Goal: Information Seeking & Learning: Learn about a topic

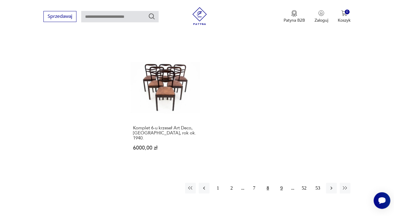
click at [280, 183] on button "9" at bounding box center [281, 188] width 11 height 11
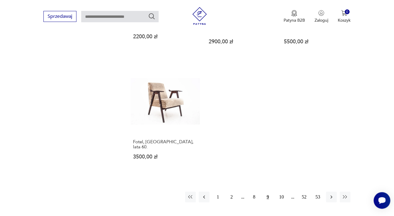
scroll to position [802, 0]
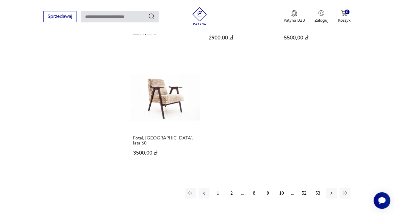
click at [281, 188] on button "10" at bounding box center [281, 193] width 11 height 11
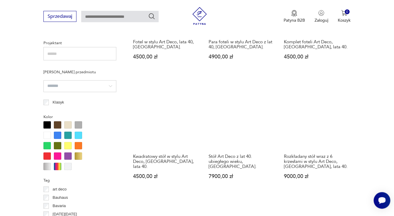
scroll to position [425, 0]
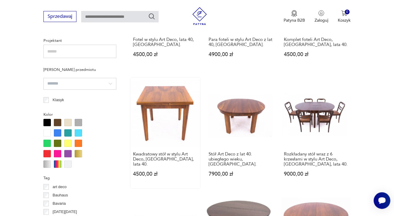
click at [169, 96] on link "Kwadratowy stół w stylu Art Deco, [GEOGRAPHIC_DATA], lata 40. 4500,00 zł" at bounding box center [164, 133] width 69 height 111
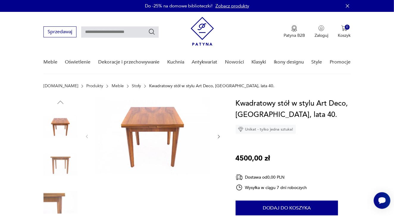
drag, startPoint x: 388, startPoint y: 30, endPoint x: 388, endPoint y: 40, distance: 10.4
click at [388, 40] on nav "Sprzedawaj Patyna B2B Zaloguj 0 Koszyk Twój koszyk ( 0 ) Brak produktów w koszy…" at bounding box center [197, 43] width 394 height 62
click at [218, 136] on icon "button" at bounding box center [219, 137] width 2 height 4
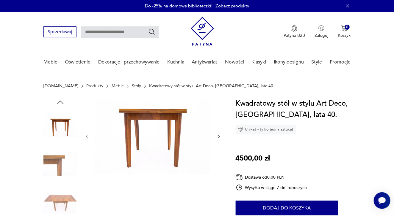
click at [218, 136] on icon "button" at bounding box center [219, 137] width 2 height 4
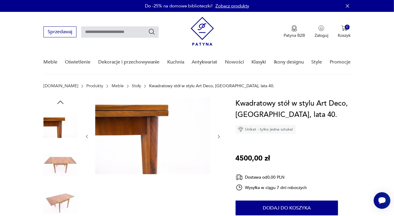
click at [218, 136] on icon "button" at bounding box center [219, 137] width 2 height 4
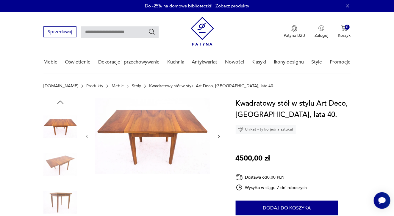
click at [49, 161] on img at bounding box center [60, 165] width 34 height 34
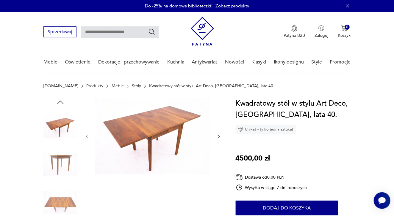
click at [67, 201] on img at bounding box center [60, 203] width 34 height 34
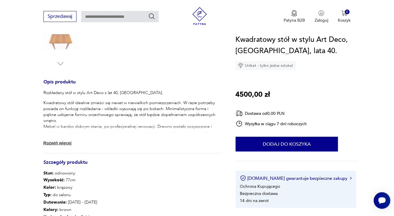
scroll to position [204, 0]
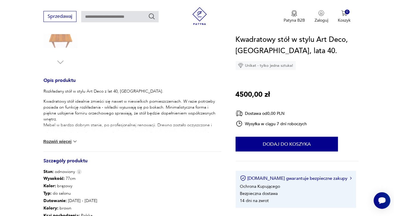
click at [78, 141] on img at bounding box center [75, 142] width 6 height 6
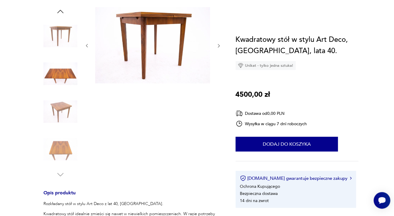
scroll to position [0, 0]
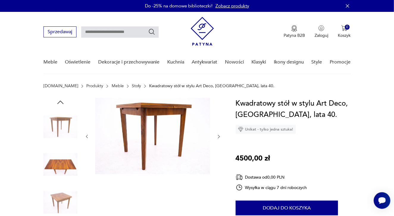
click at [55, 122] on img at bounding box center [60, 127] width 34 height 34
click at [57, 165] on img at bounding box center [60, 165] width 34 height 34
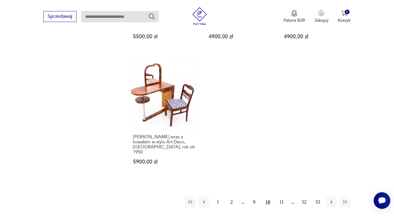
scroll to position [809, 0]
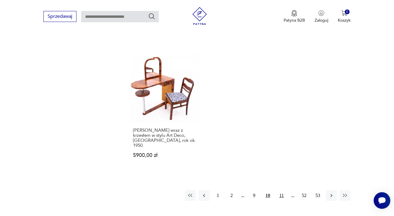
click at [280, 191] on button "11" at bounding box center [281, 196] width 11 height 11
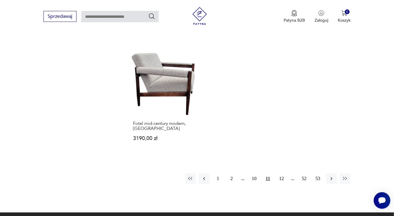
scroll to position [839, 0]
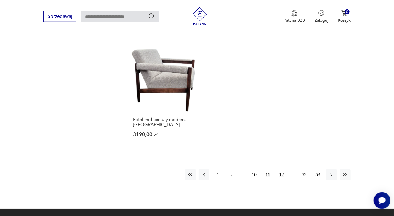
click at [280, 170] on button "12" at bounding box center [281, 175] width 11 height 11
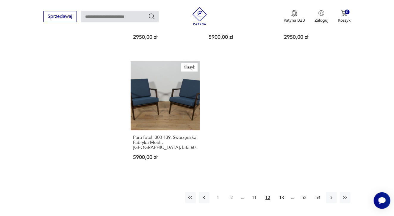
scroll to position [833, 0]
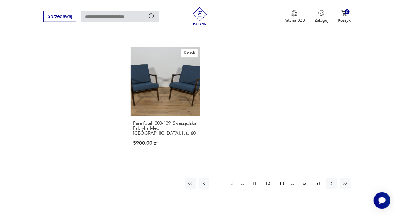
click at [281, 178] on button "13" at bounding box center [281, 183] width 11 height 11
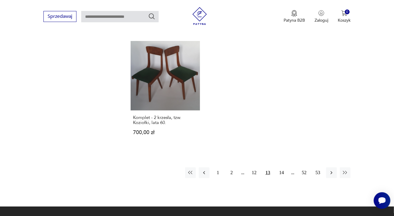
scroll to position [844, 0]
click at [280, 168] on button "14" at bounding box center [281, 173] width 11 height 11
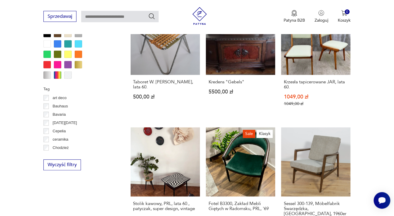
scroll to position [569, 0]
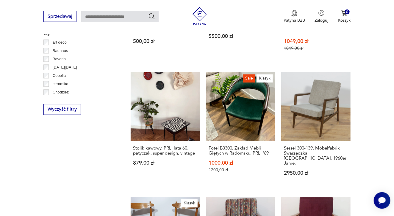
click at [62, 83] on p "ceramika" at bounding box center [61, 84] width 16 height 7
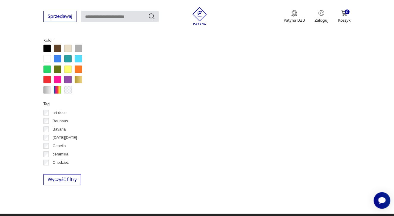
scroll to position [503, 0]
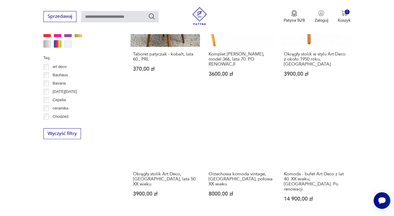
scroll to position [546, 0]
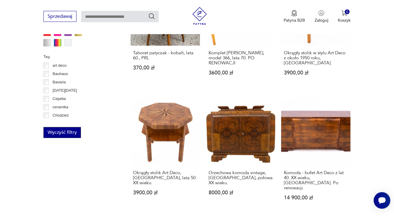
click at [76, 133] on button "Wyczyść filtry" at bounding box center [61, 133] width 37 height 11
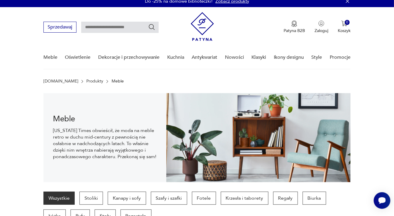
scroll to position [4, 0]
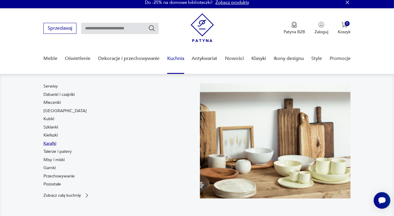
click at [48, 141] on link "Karafki" at bounding box center [49, 144] width 13 height 6
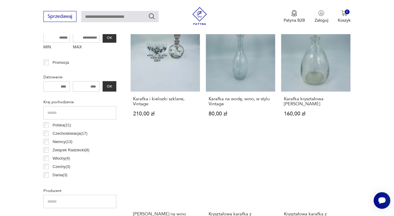
scroll to position [276, 0]
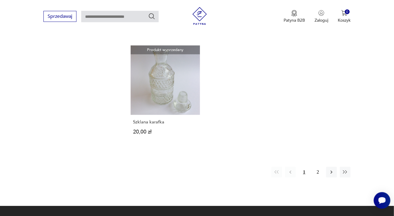
scroll to position [833, 0]
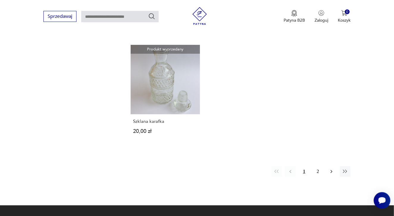
click at [333, 169] on icon "button" at bounding box center [331, 172] width 6 height 6
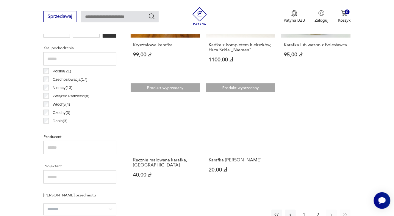
scroll to position [308, 0]
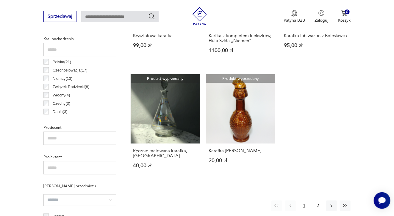
scroll to position [703, 0]
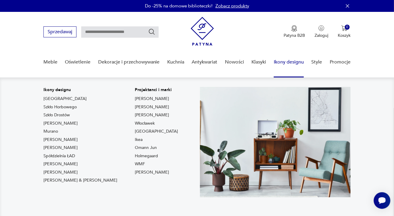
click at [271, 83] on nav "Ikony designu [GEOGRAPHIC_DATA] Szkło Horbowego Szkło Drostów Lampy [PERSON_NAM…" at bounding box center [197, 147] width 394 height 139
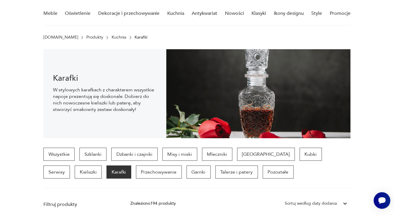
scroll to position [51, 0]
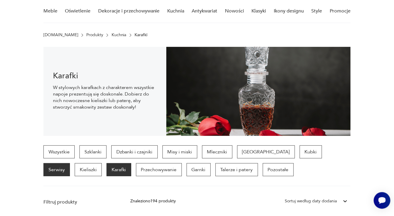
click at [70, 163] on p "Serwisy" at bounding box center [56, 169] width 26 height 13
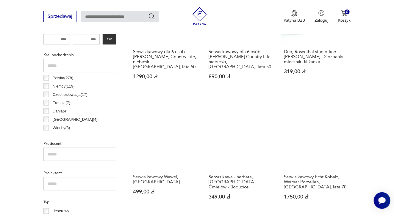
scroll to position [313, 0]
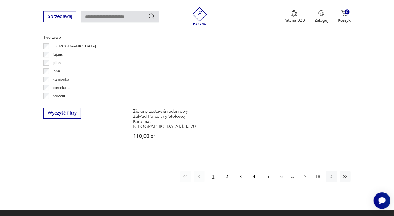
scroll to position [856, 0]
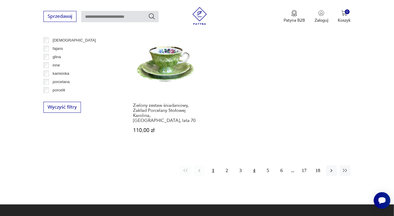
click at [251, 166] on button "4" at bounding box center [253, 171] width 11 height 11
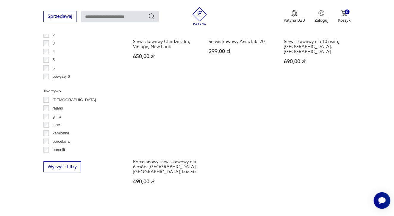
scroll to position [276, 0]
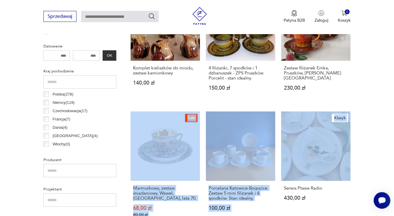
drag, startPoint x: 387, startPoint y: 101, endPoint x: 385, endPoint y: 114, distance: 13.3
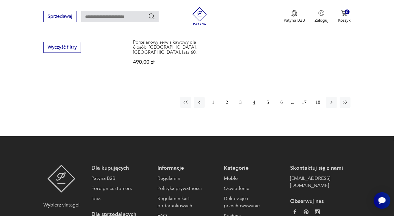
scroll to position [921, 0]
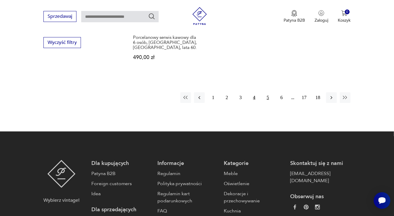
click at [267, 92] on button "5" at bounding box center [267, 97] width 11 height 11
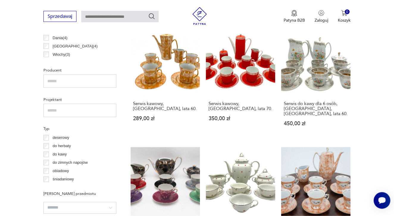
scroll to position [370, 0]
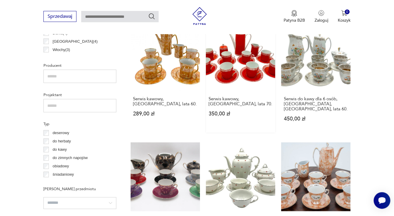
click at [243, 59] on link "Serwis kawowy, [GEOGRAPHIC_DATA], lata 70. 350,00 zł" at bounding box center [240, 77] width 69 height 111
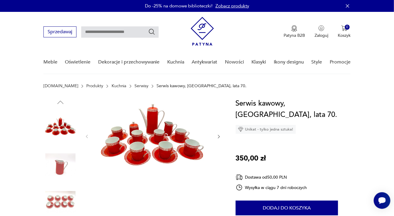
click at [57, 163] on img at bounding box center [60, 165] width 34 height 34
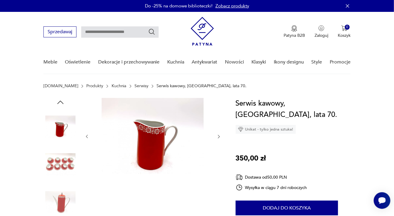
click at [67, 162] on img at bounding box center [60, 165] width 34 height 34
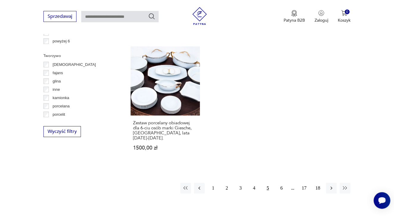
scroll to position [833, 0]
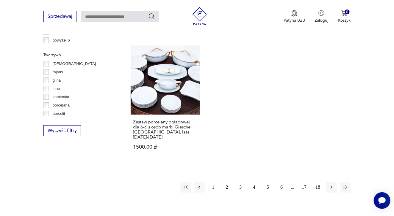
click at [303, 182] on button "17" at bounding box center [303, 187] width 11 height 11
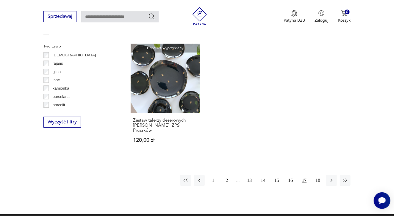
scroll to position [844, 0]
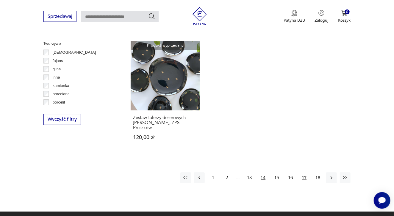
click at [263, 173] on button "14" at bounding box center [262, 178] width 11 height 11
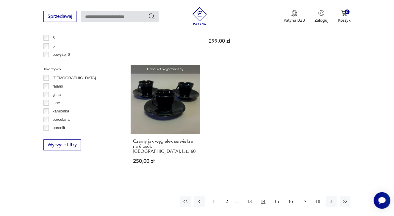
scroll to position [833, 0]
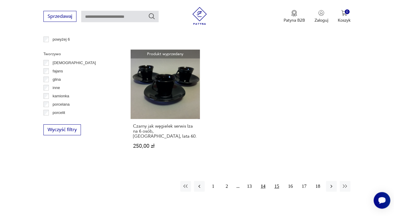
click at [276, 182] on button "15" at bounding box center [276, 187] width 11 height 11
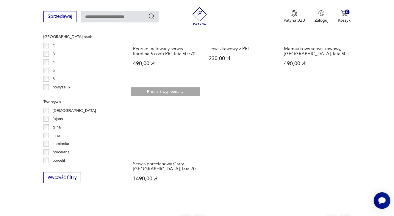
scroll to position [791, 0]
